Goal: Register for event/course

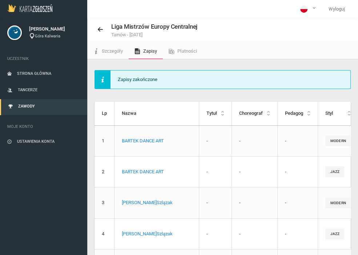
click at [37, 110] on link "Zawody" at bounding box center [43, 107] width 87 height 16
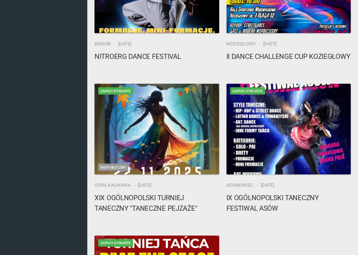
scroll to position [289, 0]
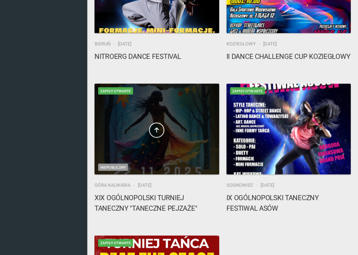
click at [182, 123] on span at bounding box center [157, 129] width 125 height 15
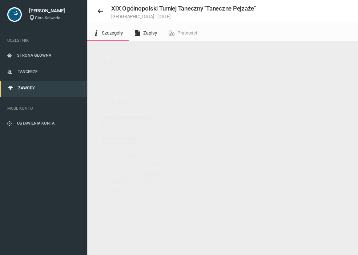
click at [153, 29] on link "Zapisy" at bounding box center [146, 33] width 34 height 16
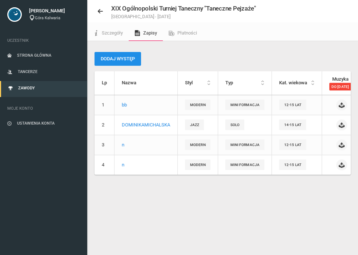
click at [131, 65] on button "Dodaj występ" at bounding box center [118, 59] width 47 height 14
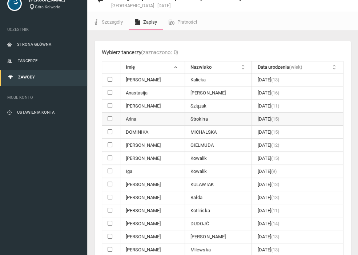
scroll to position [29, 0]
click at [109, 81] on td at bounding box center [111, 79] width 18 height 13
checkbox input "true"
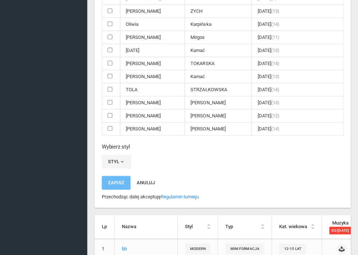
scroll to position [349, 0]
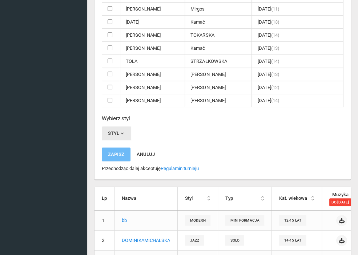
click at [117, 127] on button "Styl" at bounding box center [116, 133] width 29 height 14
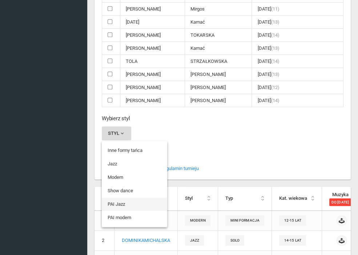
click at [132, 198] on link "PAI Jazz" at bounding box center [134, 204] width 65 height 13
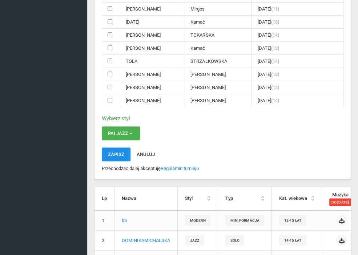
click at [121, 151] on button "Zapisz" at bounding box center [116, 155] width 29 height 14
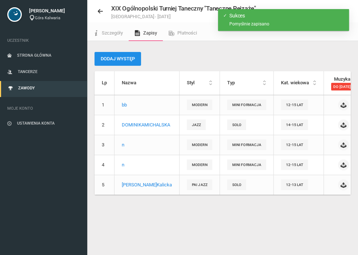
click at [129, 58] on button "Dodaj występ" at bounding box center [118, 59] width 47 height 14
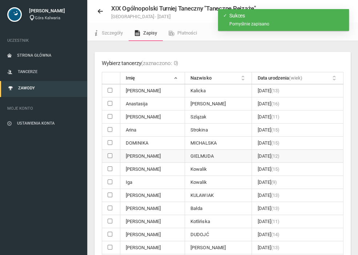
click at [108, 153] on input "checkbox" at bounding box center [110, 155] width 5 height 5
checkbox input "true"
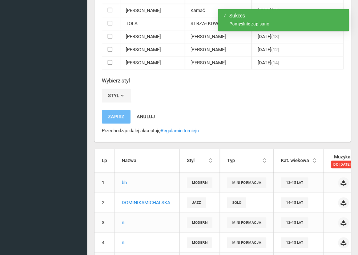
scroll to position [418, 0]
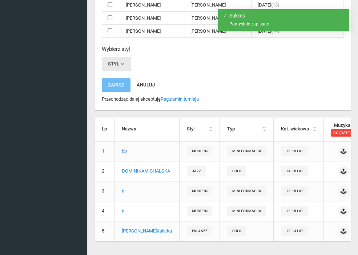
click at [124, 61] on span "button" at bounding box center [122, 64] width 6 height 6
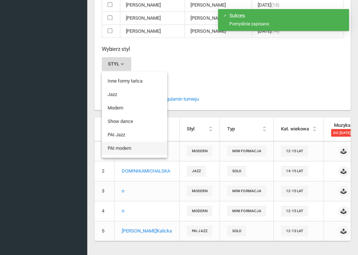
click at [130, 142] on link "PAI modern" at bounding box center [134, 148] width 65 height 13
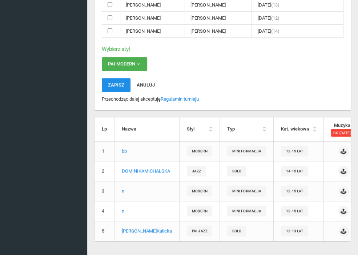
click at [113, 83] on button "Zapisz" at bounding box center [116, 85] width 29 height 14
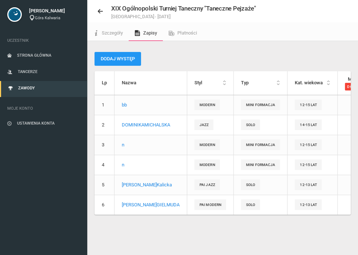
scroll to position [18, 0]
